Goal: Find specific page/section: Find specific page/section

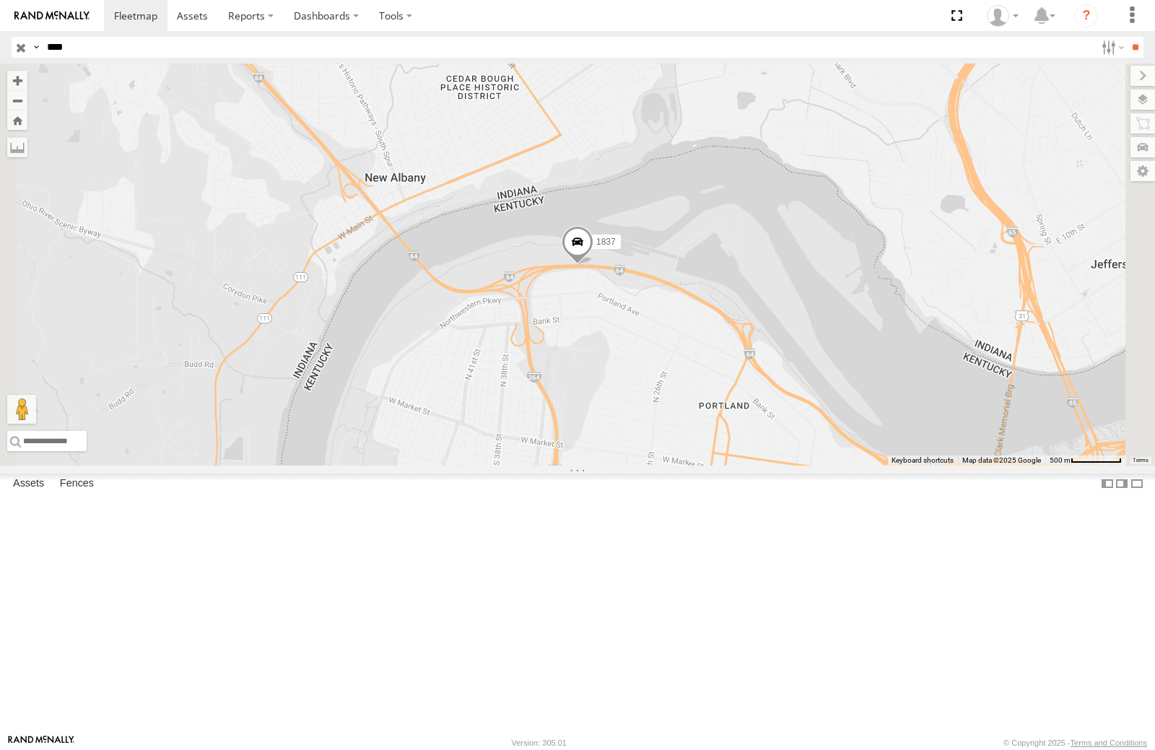
drag, startPoint x: 110, startPoint y: 53, endPoint x: 18, endPoint y: 39, distance: 93.4
click at [18, 39] on div "Search Query Asset ID Asset Label Registration Manufacturer Model VIN Job ID Dr…" at bounding box center [569, 47] width 1115 height 21
click at [1127, 37] on input "**" at bounding box center [1135, 47] width 17 height 21
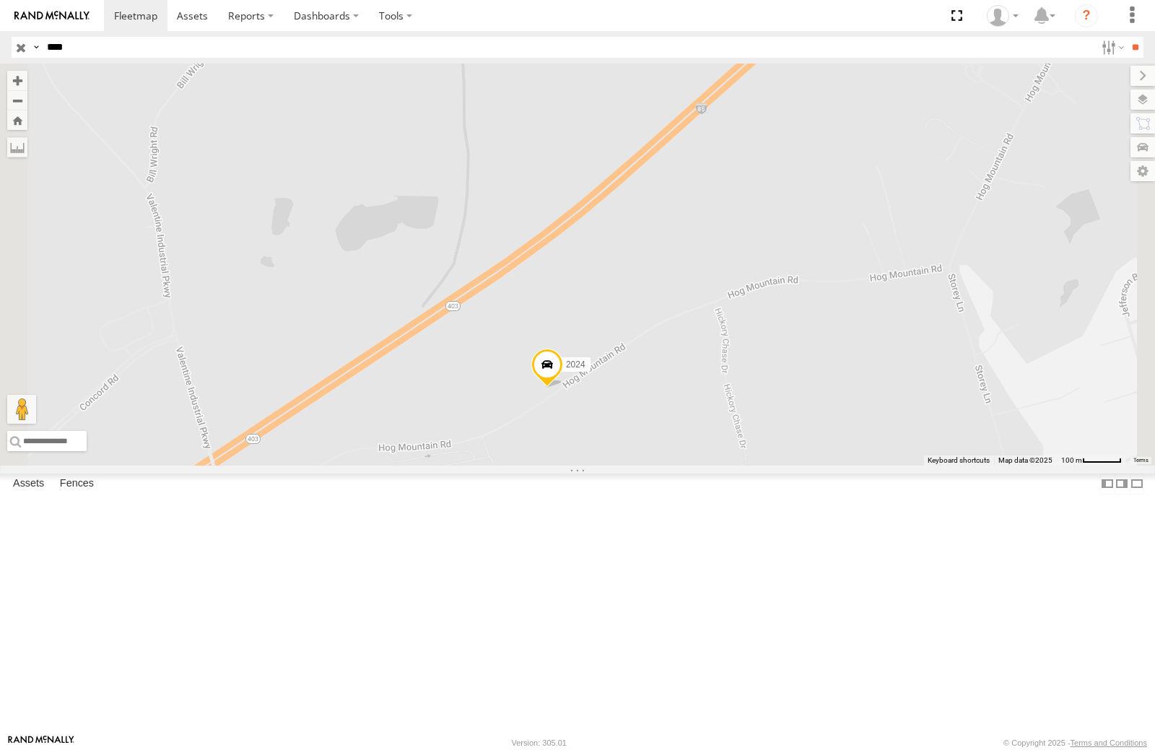
drag, startPoint x: 744, startPoint y: 323, endPoint x: 702, endPoint y: 113, distance: 214.2
click at [702, 113] on div "2024" at bounding box center [577, 265] width 1155 height 402
click at [1144, 94] on label at bounding box center [1128, 100] width 53 height 20
click at [0, 0] on span "Basemaps" at bounding box center [0, 0] width 0 height 0
click at [0, 0] on span "Satellite + Roadmap" at bounding box center [0, 0] width 0 height 0
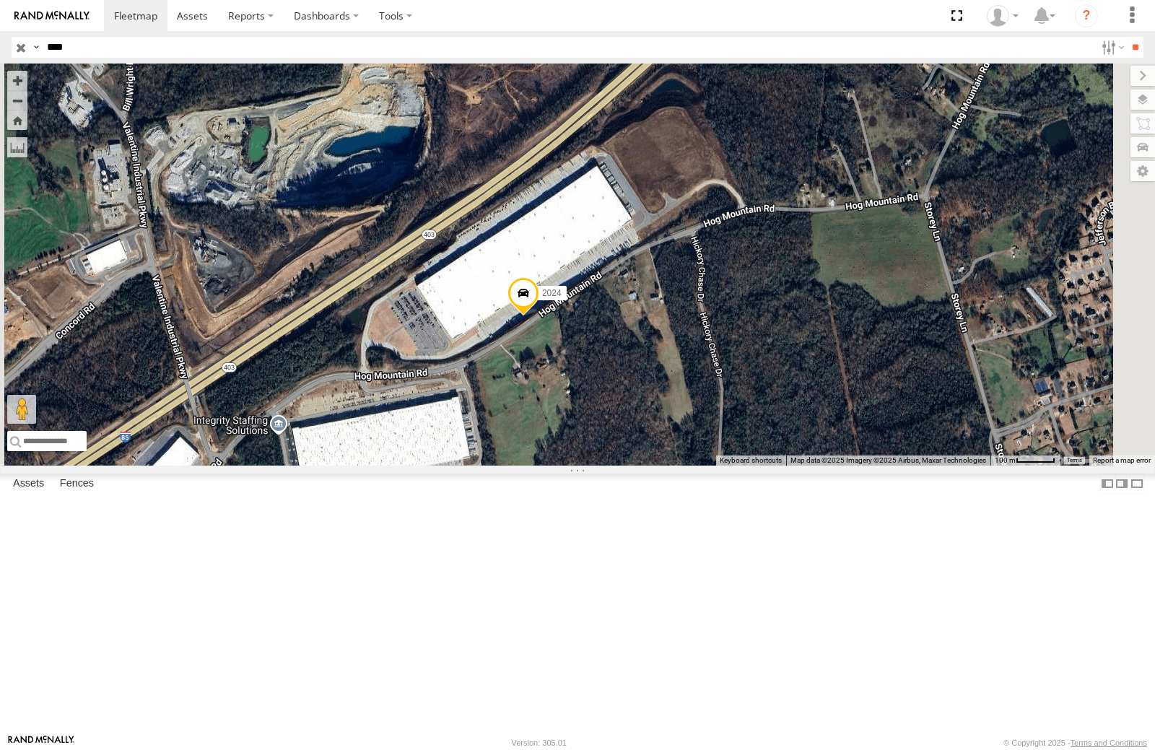
drag, startPoint x: 823, startPoint y: 215, endPoint x: 798, endPoint y: 136, distance: 83.1
click at [798, 136] on div "2024" at bounding box center [577, 265] width 1155 height 402
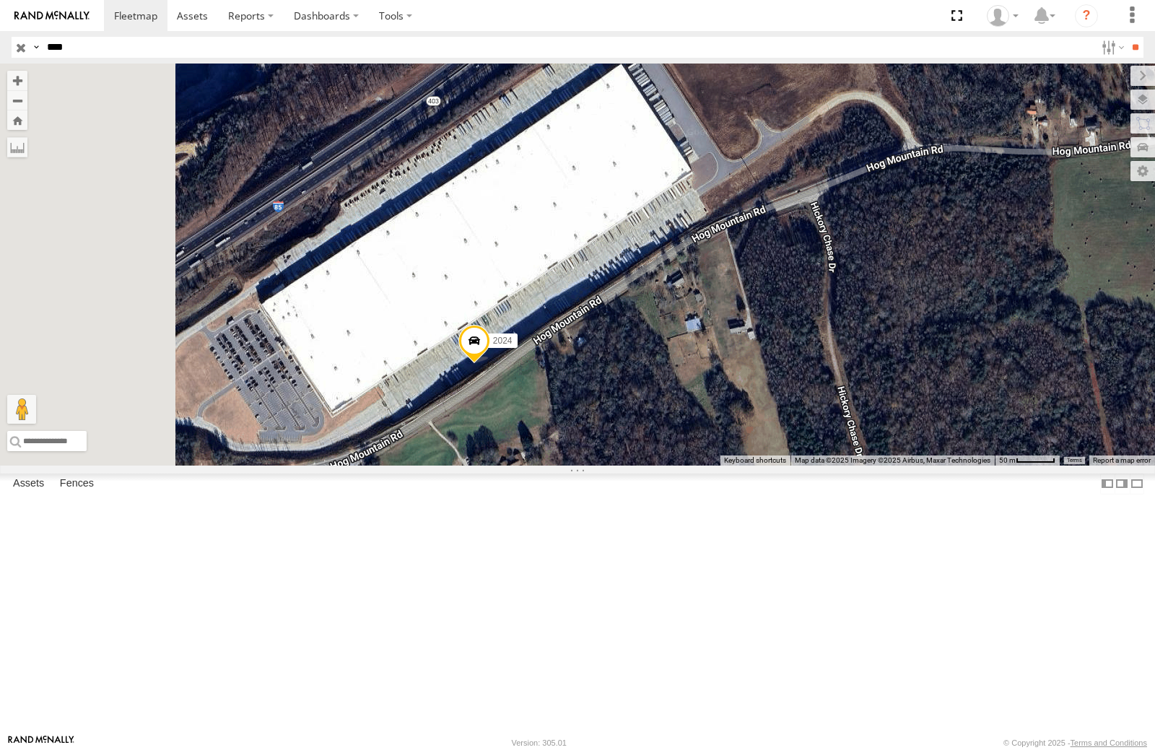
drag, startPoint x: 785, startPoint y: 451, endPoint x: 932, endPoint y: 503, distance: 155.5
click at [932, 466] on div "2024" at bounding box center [577, 265] width 1155 height 402
click at [778, 466] on div "2024" at bounding box center [577, 265] width 1155 height 402
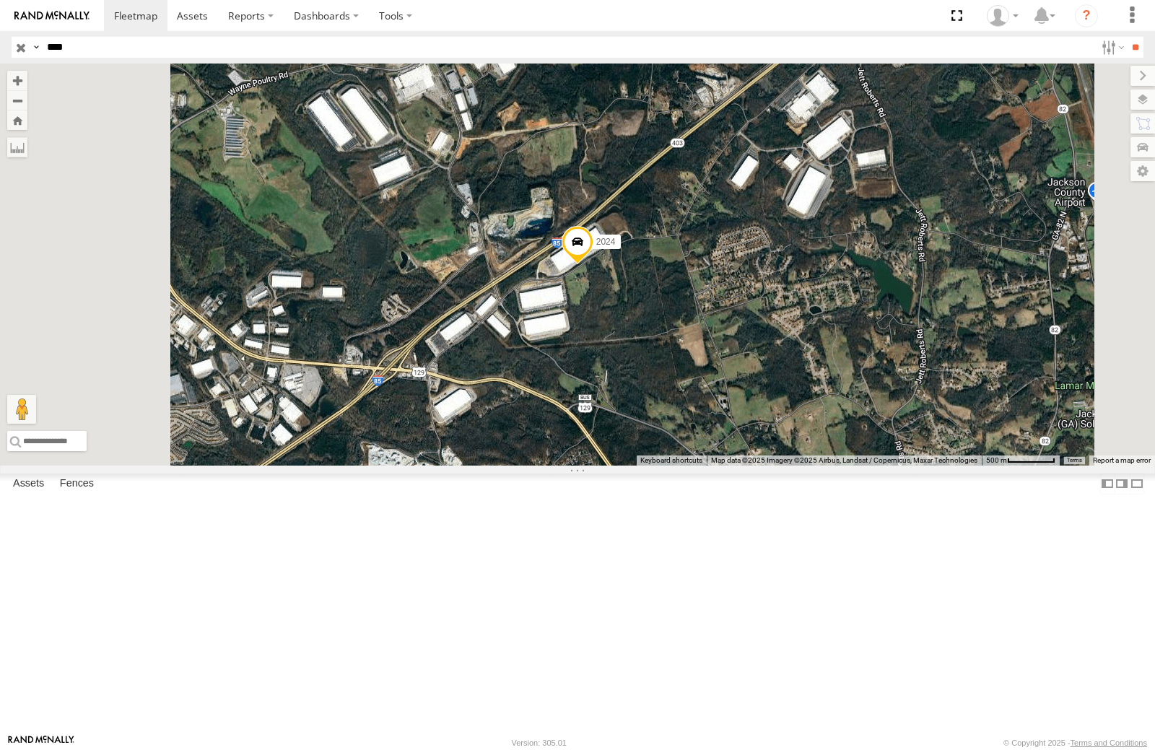
drag, startPoint x: 87, startPoint y: 47, endPoint x: 12, endPoint y: 44, distance: 74.4
click at [12, 44] on div "Search Query Asset ID Asset Label Registration Manufacturer Model VIN Job ID Dr…" at bounding box center [569, 47] width 1115 height 21
type input "****"
click at [1127, 37] on input "**" at bounding box center [1135, 47] width 17 height 21
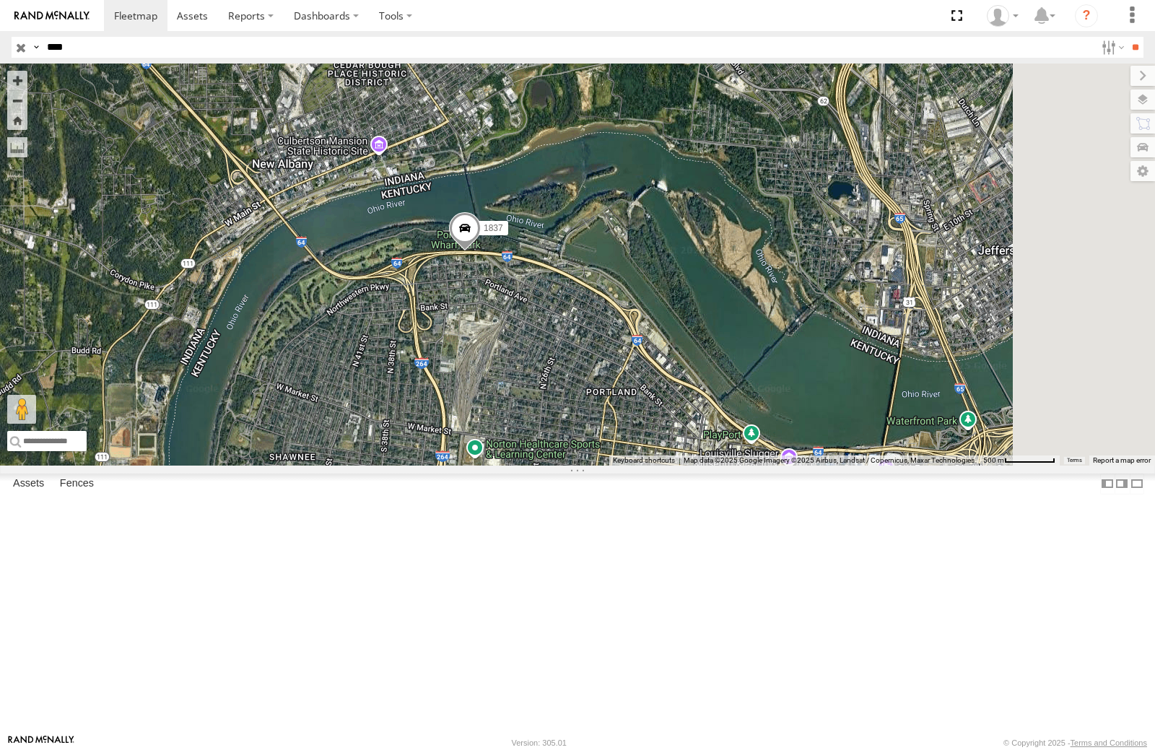
drag, startPoint x: 618, startPoint y: 400, endPoint x: 574, endPoint y: 393, distance: 44.6
click at [574, 393] on div "1837" at bounding box center [577, 265] width 1155 height 402
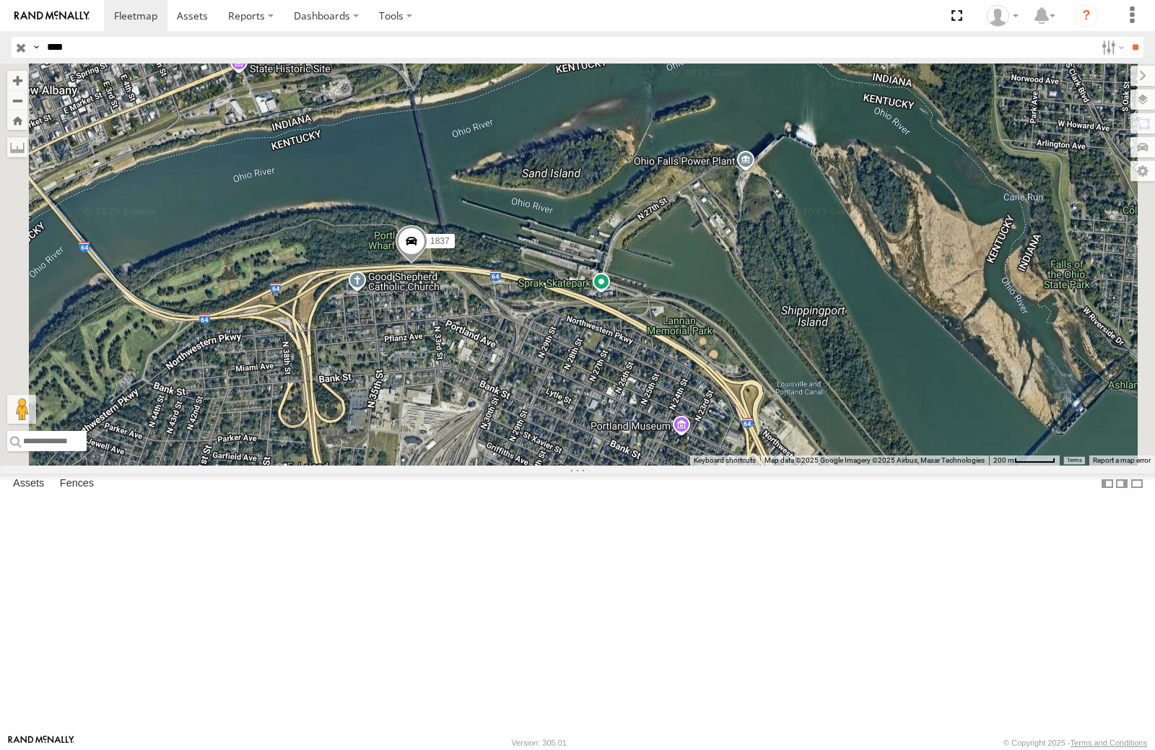
click at [427, 264] on span at bounding box center [412, 244] width 32 height 39
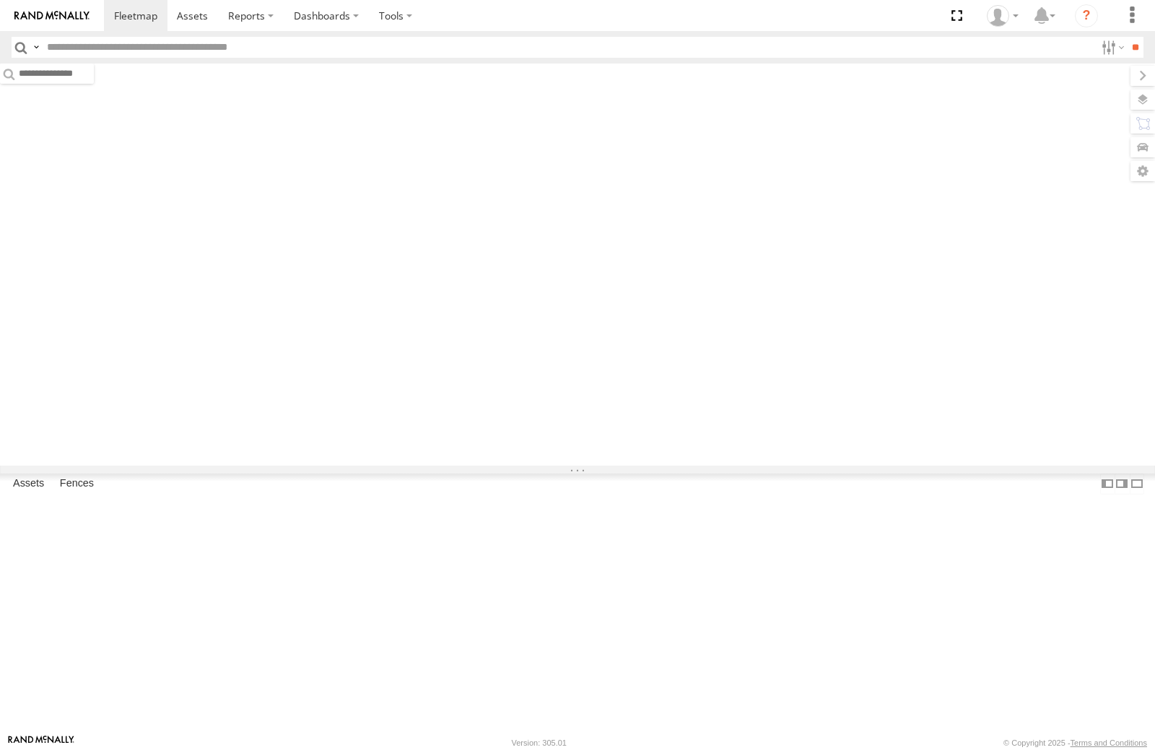
type input "****"
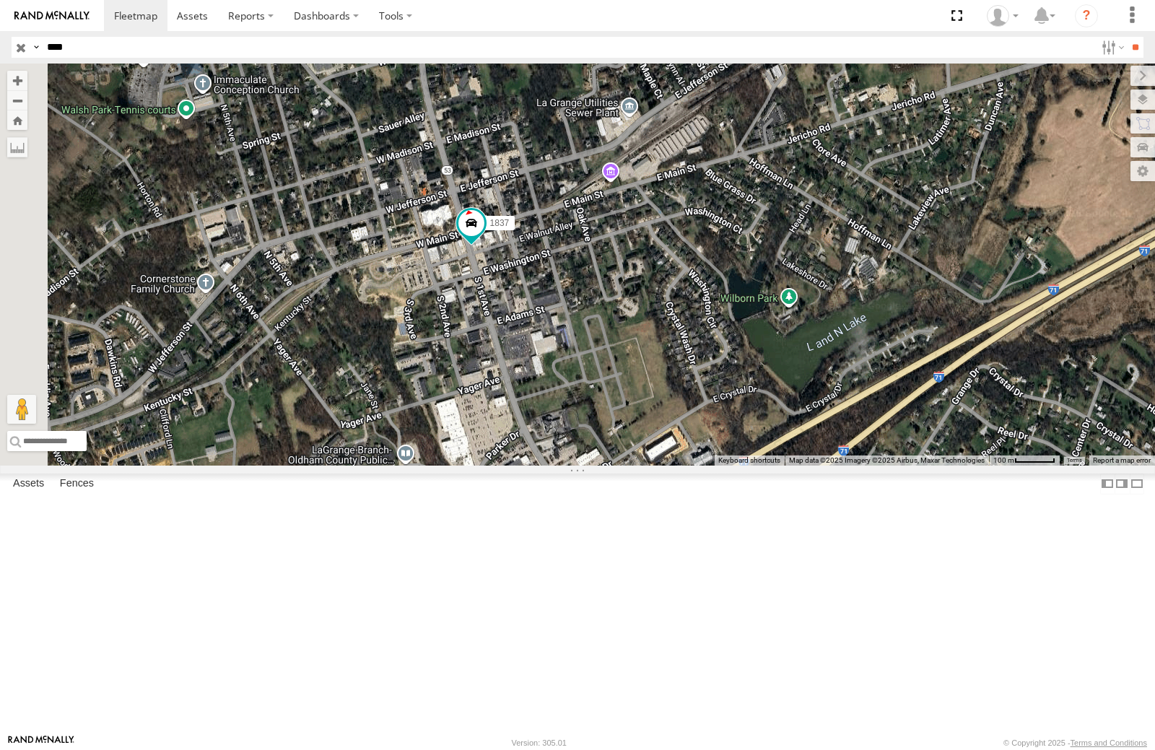
drag, startPoint x: 673, startPoint y: 432, endPoint x: 737, endPoint y: 353, distance: 102.2
click at [737, 353] on div "1837" at bounding box center [577, 265] width 1155 height 402
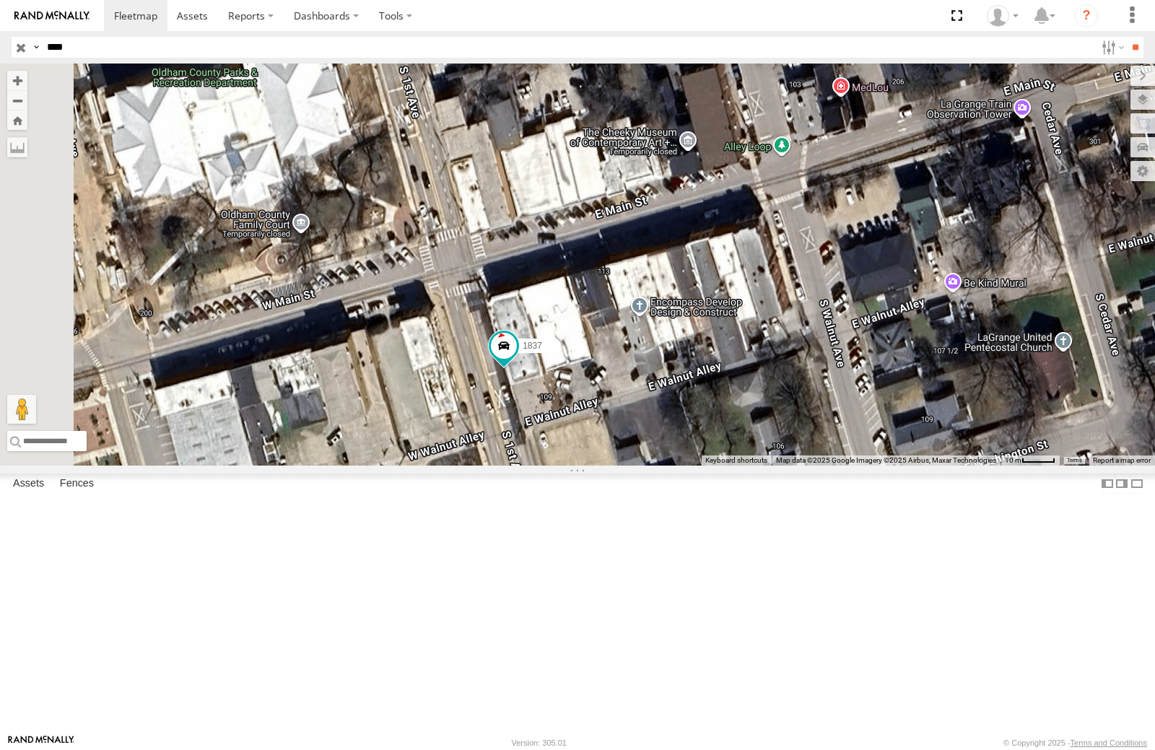
drag, startPoint x: 747, startPoint y: 383, endPoint x: 789, endPoint y: 245, distance: 144.8
click at [788, 244] on div "1837" at bounding box center [577, 265] width 1155 height 402
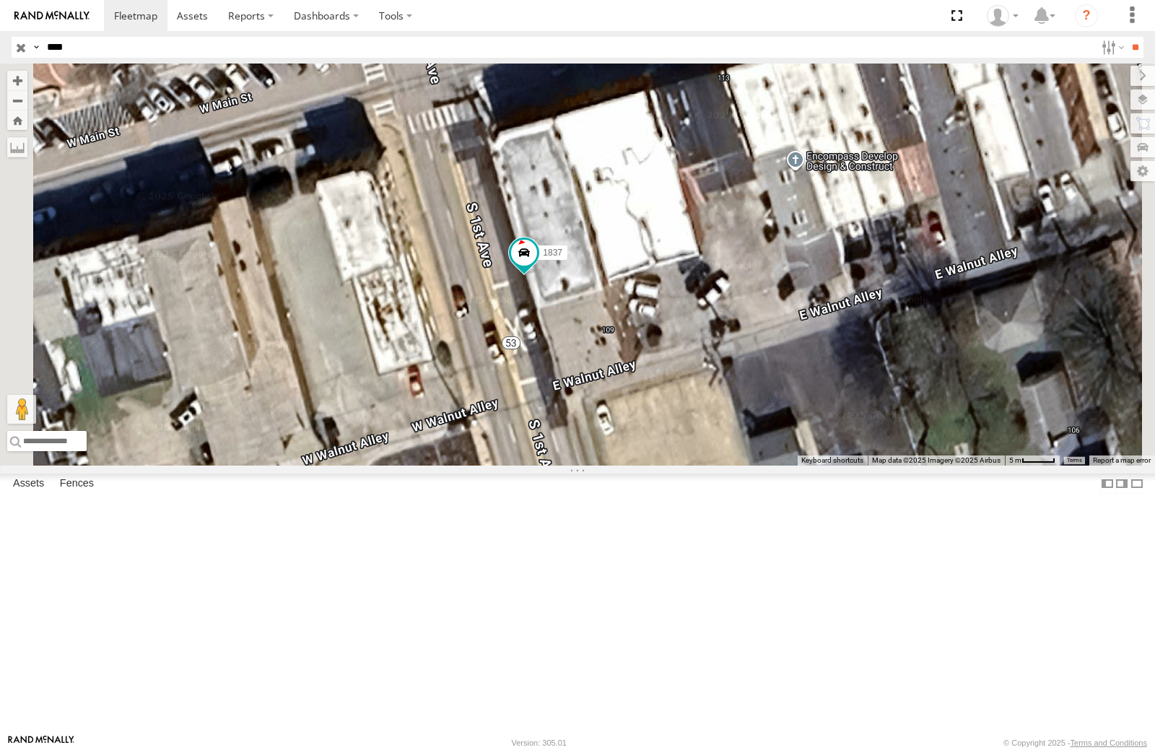
drag, startPoint x: 719, startPoint y: 354, endPoint x: 741, endPoint y: 292, distance: 66.7
click at [741, 292] on div "1837" at bounding box center [577, 265] width 1155 height 402
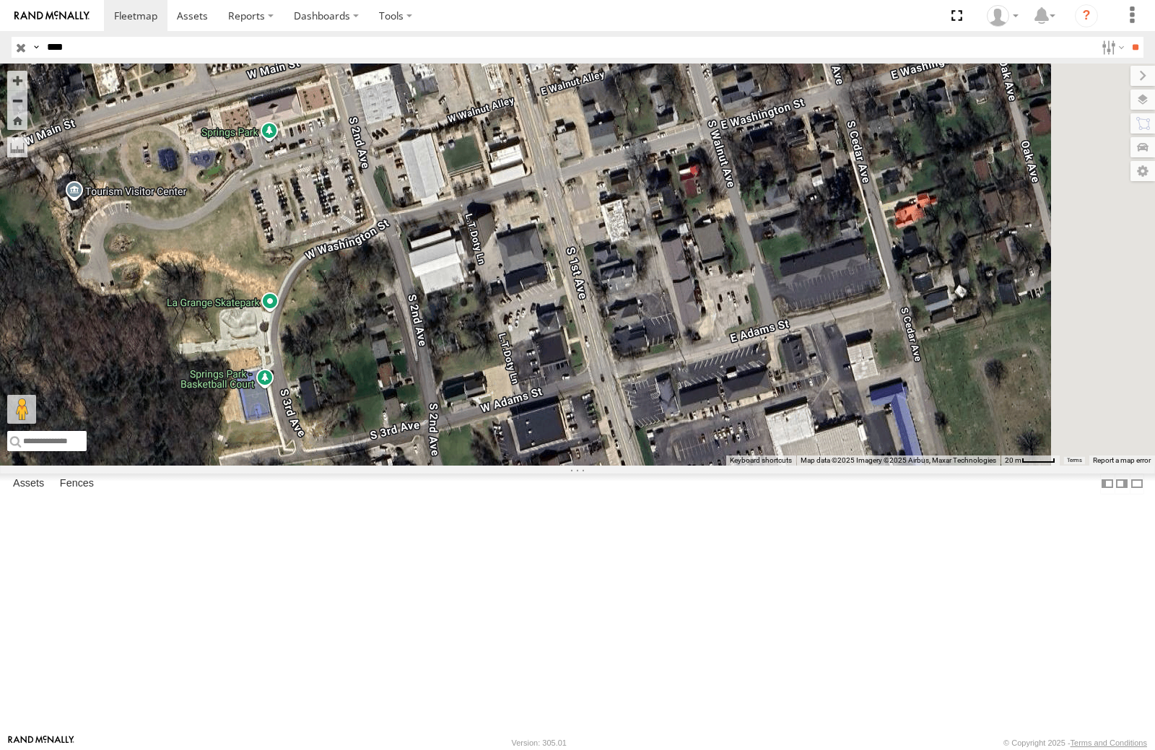
drag, startPoint x: 859, startPoint y: 469, endPoint x: 781, endPoint y: 316, distance: 171.8
click at [781, 316] on div "1837" at bounding box center [577, 265] width 1155 height 402
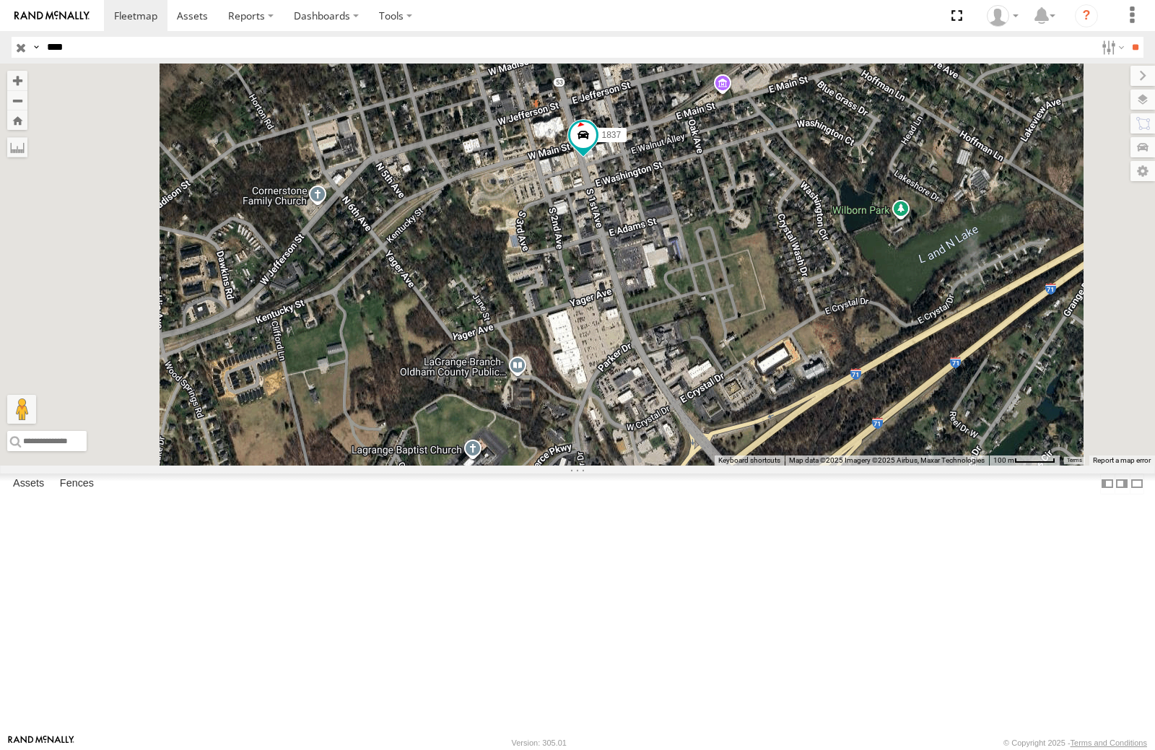
drag, startPoint x: 14, startPoint y: 414, endPoint x: 5, endPoint y: 43, distance: 371.9
click at [0, 0] on div "1837 All Assets S 1st St La Grange 38.40724 -85.37865" at bounding box center [0, 0] width 0 height 0
drag, startPoint x: 720, startPoint y: 323, endPoint x: 709, endPoint y: 461, distance: 138.3
click at [709, 461] on div "1837" at bounding box center [577, 265] width 1155 height 402
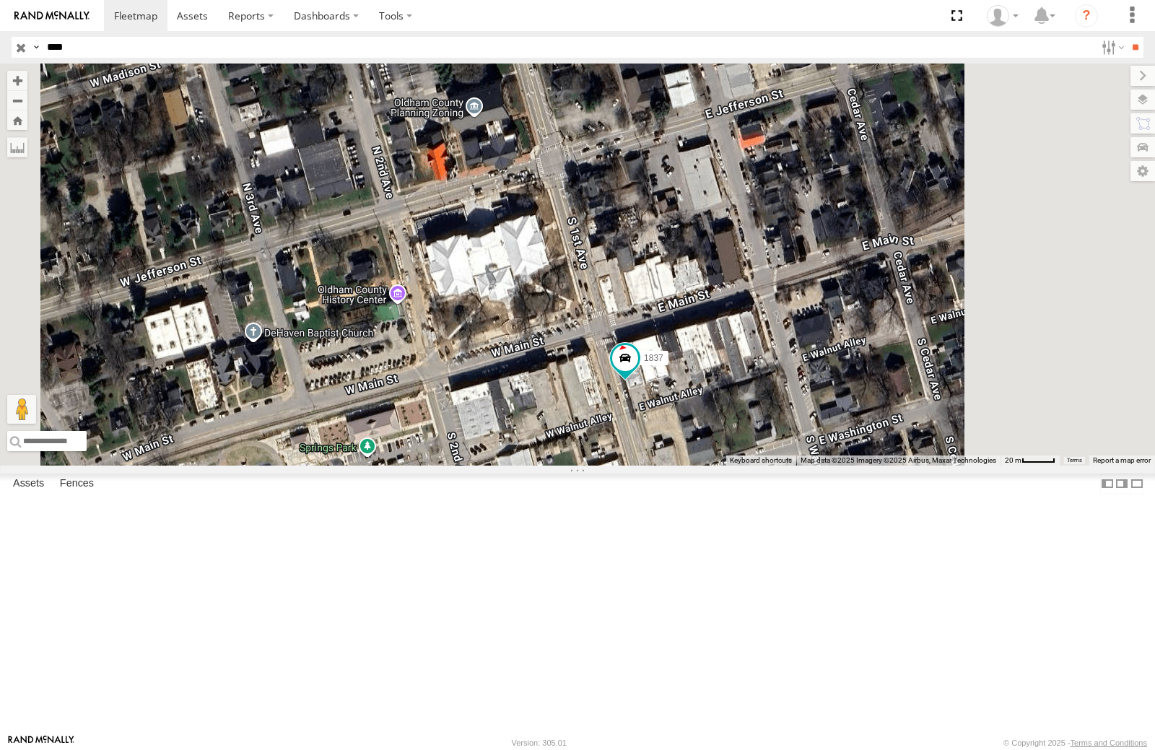
drag, startPoint x: 746, startPoint y: 447, endPoint x: 702, endPoint y: 380, distance: 80.7
click at [675, 326] on div "1837" at bounding box center [577, 265] width 1155 height 402
